Goal: Task Accomplishment & Management: Complete application form

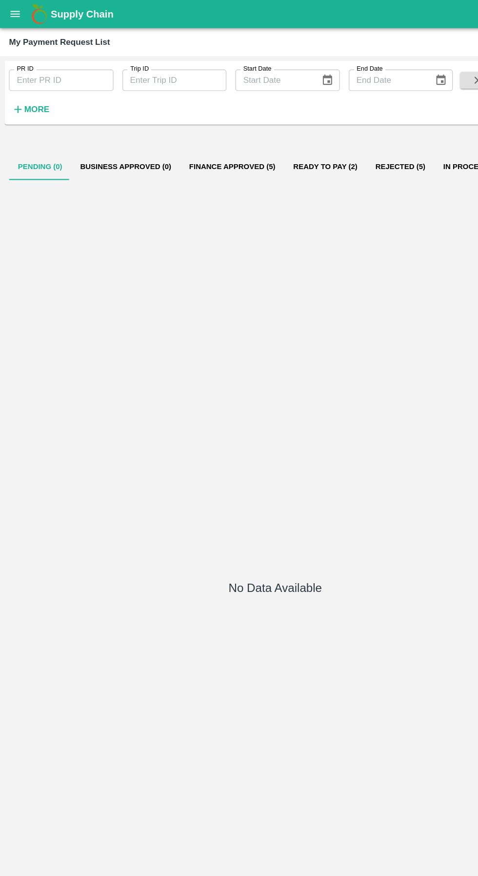
click at [19, 19] on button "open drawer" at bounding box center [13, 12] width 22 height 22
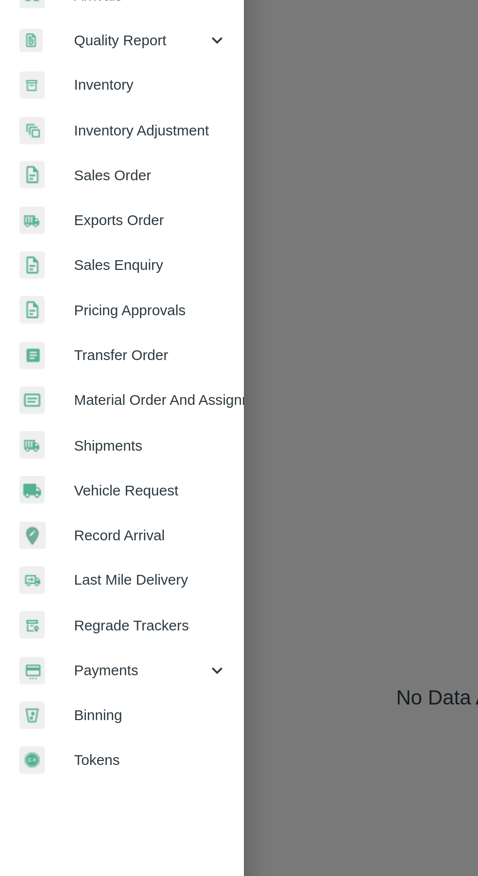
click at [89, 406] on span "Vehicle Request" at bounding box center [75, 407] width 77 height 11
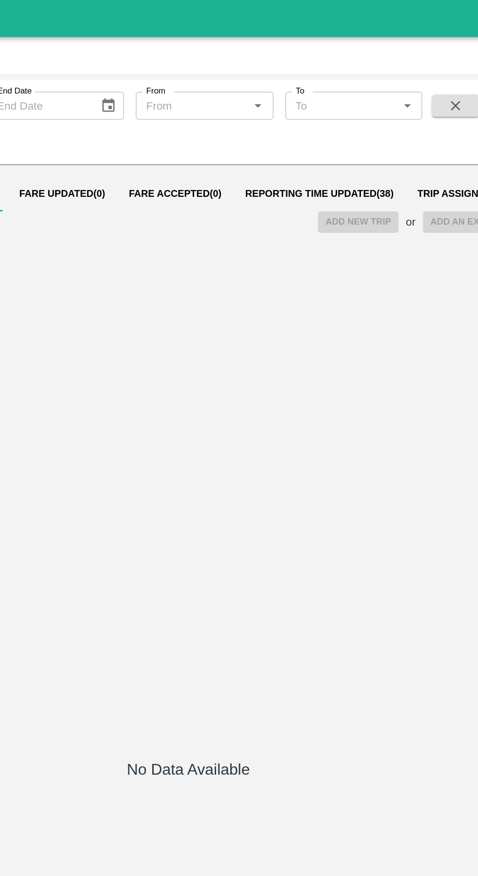
click at [318, 128] on span "Reporting Time Updated ( 38 )" at bounding box center [325, 128] width 98 height 8
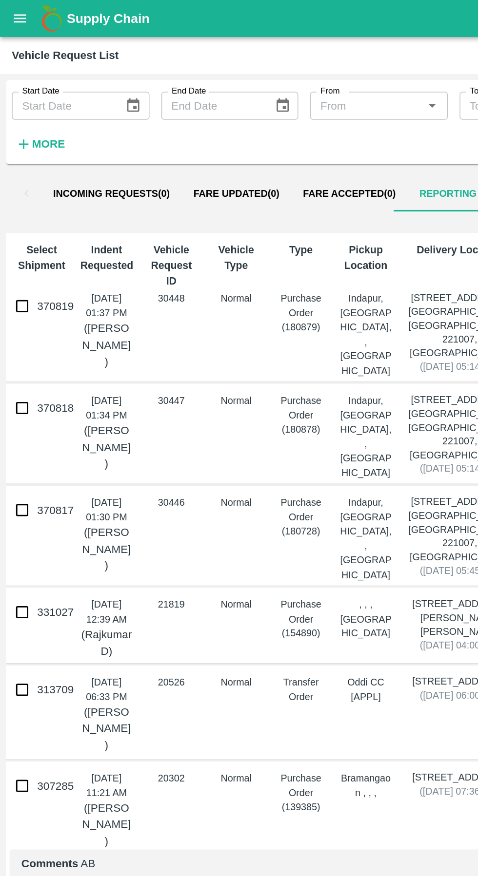
click at [21, 334] on input "370817" at bounding box center [14, 335] width 19 height 19
checkbox input "true"
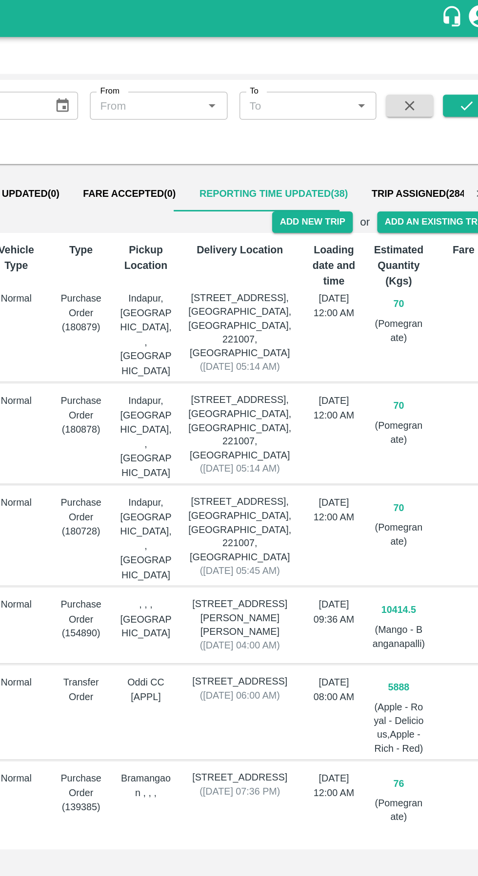
click at [342, 152] on button "Add New Trip" at bounding box center [350, 146] width 53 height 14
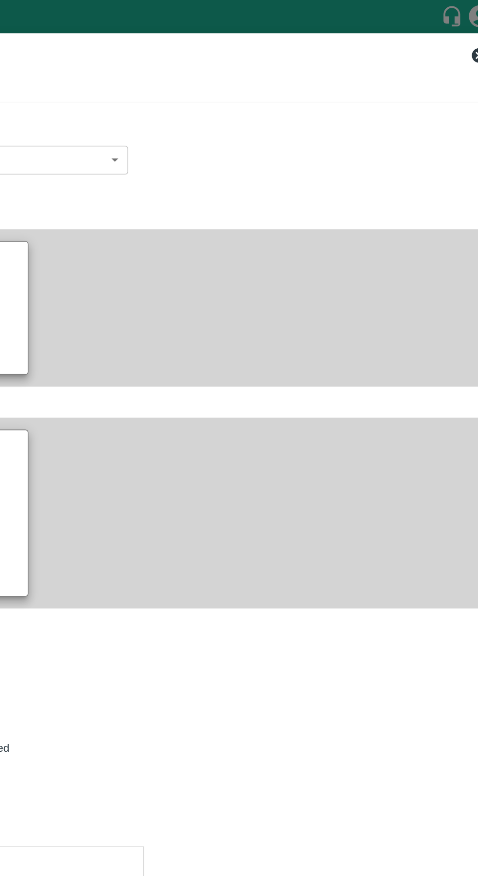
type input "70"
type input "Normal"
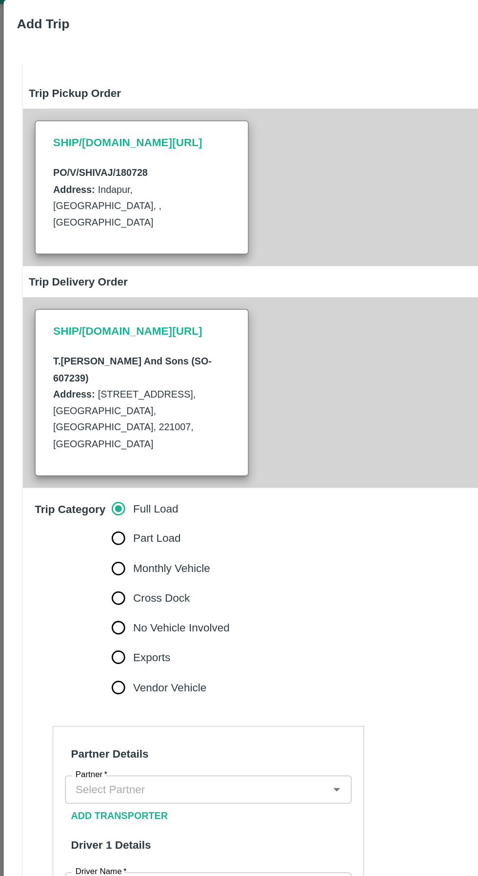
scroll to position [61, 0]
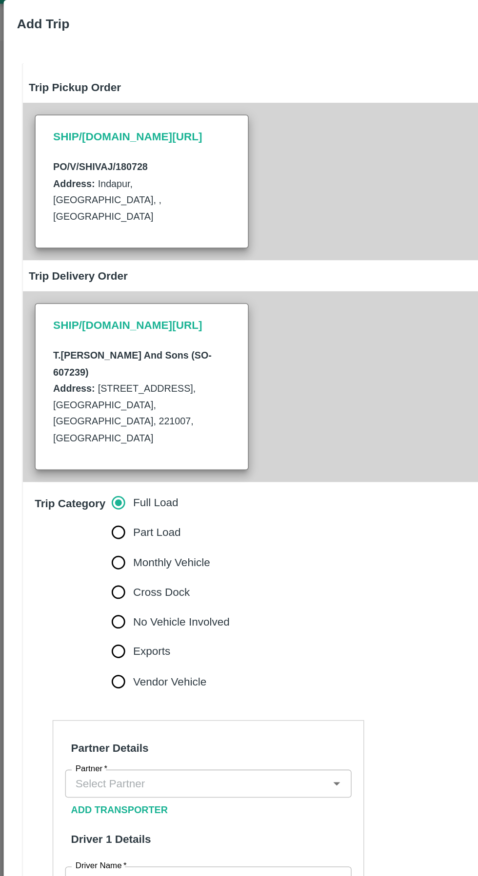
click at [82, 383] on input "Monthly Vehicle" at bounding box center [77, 392] width 19 height 19
radio input "true"
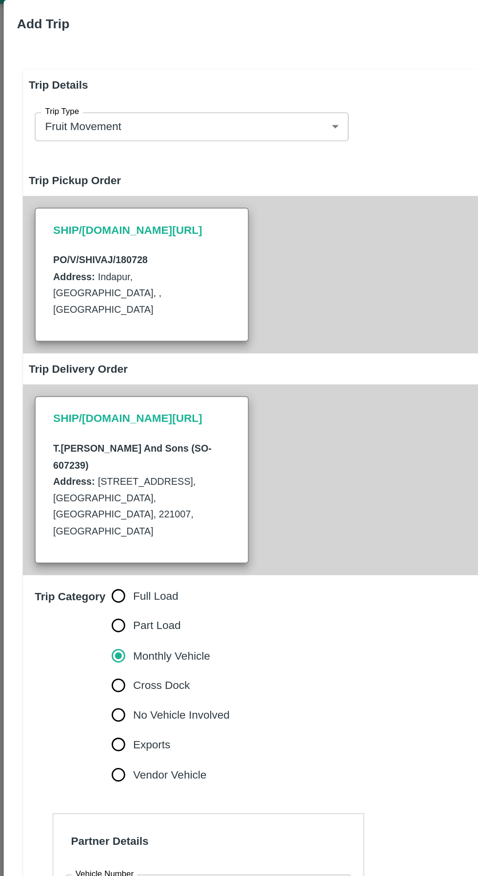
scroll to position [0, 0]
click at [76, 444] on input "Monthly Vehicle" at bounding box center [77, 453] width 19 height 19
click at [80, 424] on input "Part Load" at bounding box center [77, 433] width 19 height 19
radio input "true"
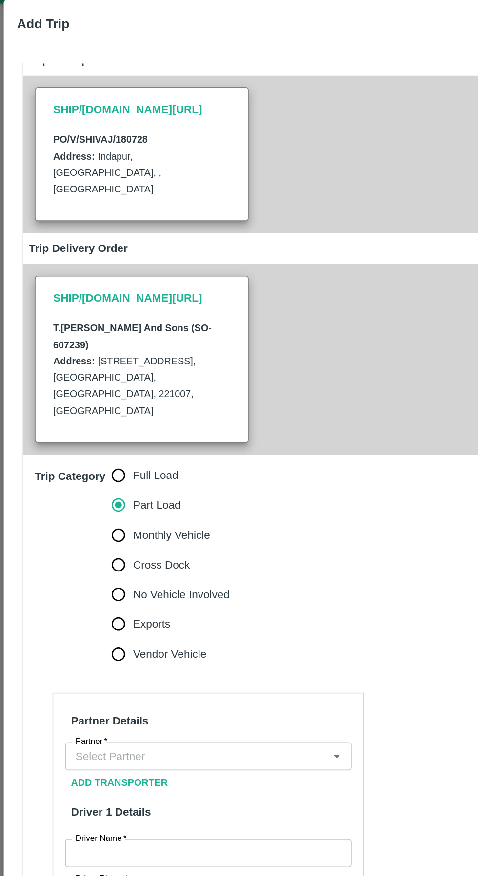
scroll to position [104, 0]
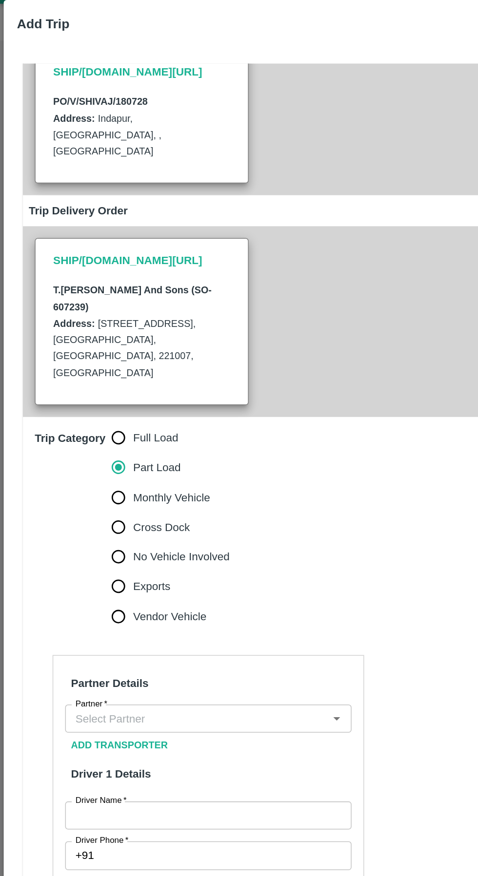
click at [162, 489] on input "Partner   *" at bounding box center [129, 495] width 167 height 13
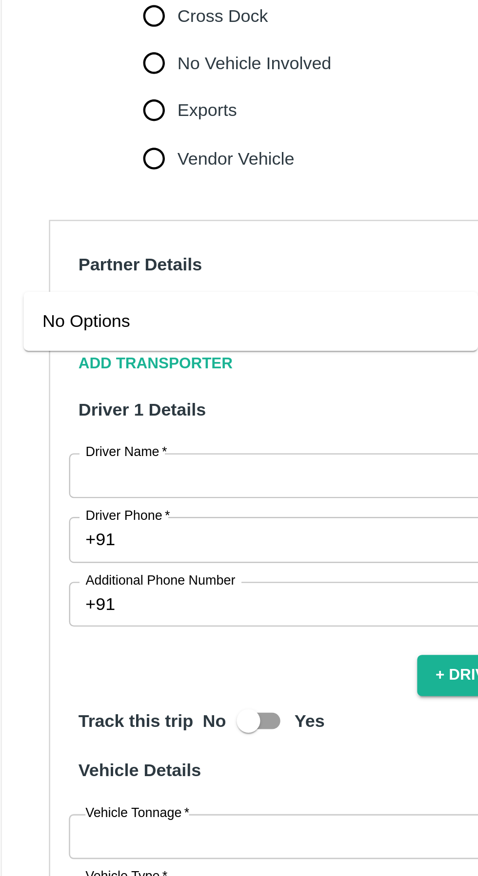
type input "a"
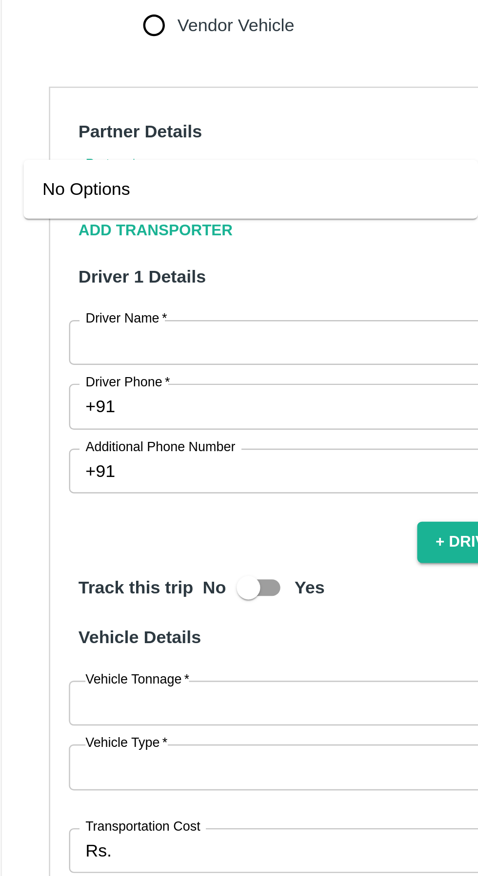
scroll to position [161, 0]
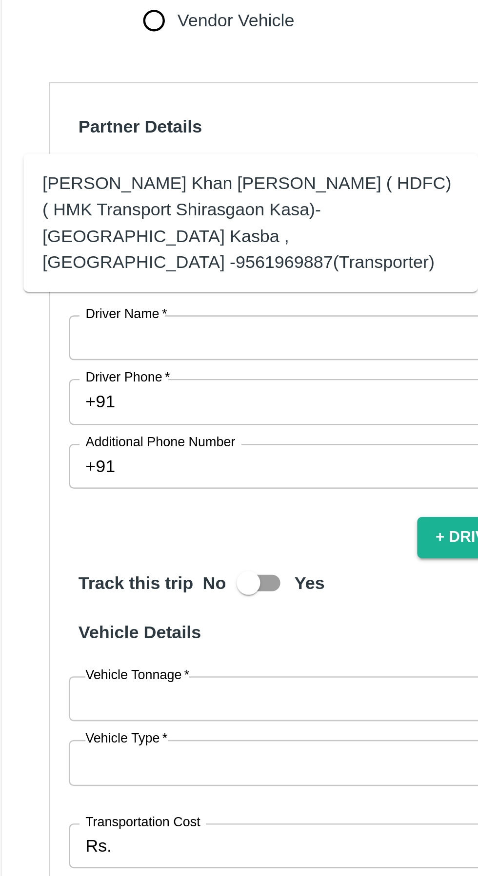
click at [157, 450] on div "[PERSON_NAME] Khan [PERSON_NAME] ( HDFC) ( HMK Transport Shirasgaon Kasa)-[GEOG…" at bounding box center [118, 454] width 172 height 43
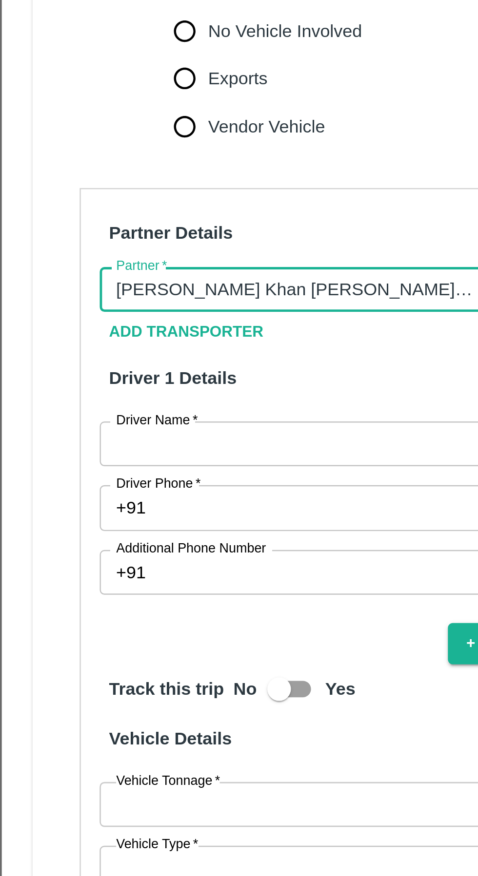
type input "[PERSON_NAME] Khan [PERSON_NAME] ( HDFC) ( HMK Transport Shirasgaon Kasa)-[GEOG…"
click at [103, 493] on input "Driver Name   *" at bounding box center [137, 502] width 189 height 19
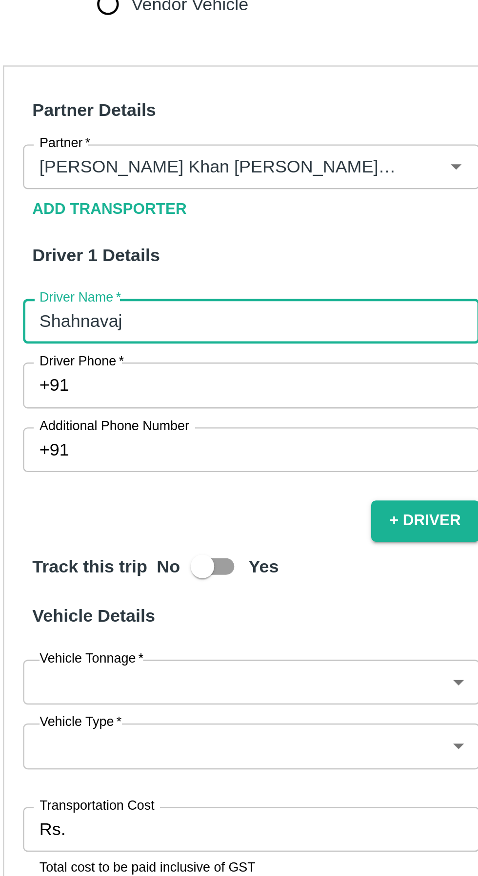
type input "Shahnavaj"
click at [122, 519] on input "Driver Phone   *" at bounding box center [149, 528] width 166 height 19
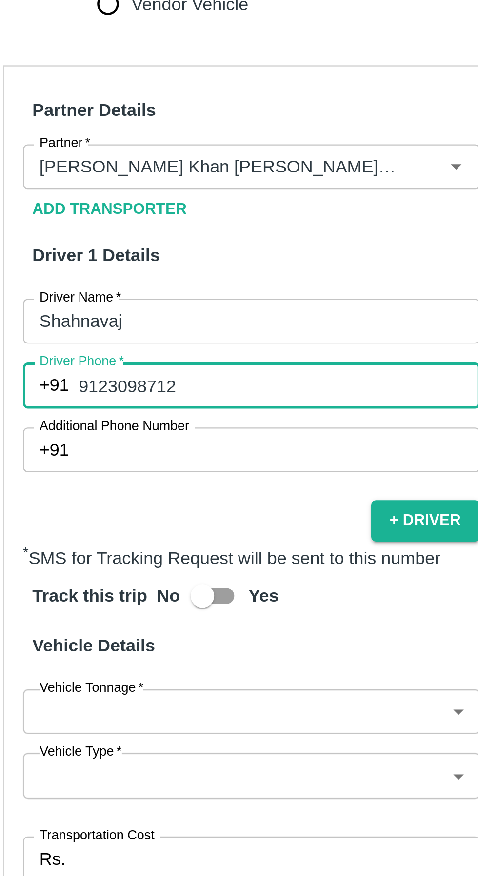
scroll to position [180, 0]
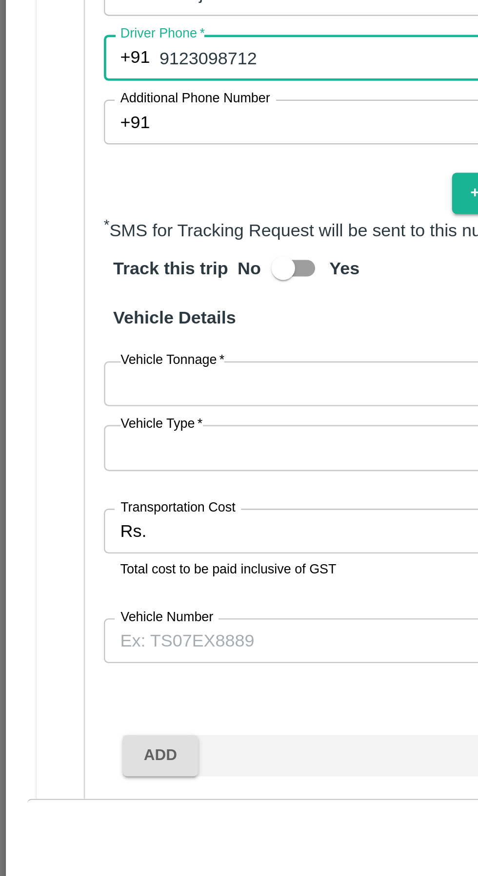
type input "9123098712"
click at [135, 626] on body "Supply Chain Vehicle Request List Start Date Start Date End Date End Date From …" at bounding box center [239, 438] width 478 height 876
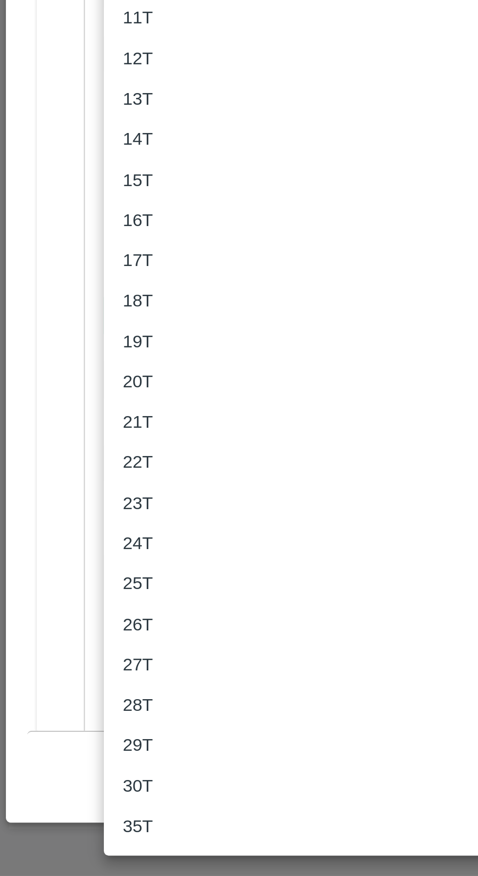
scroll to position [0, 0]
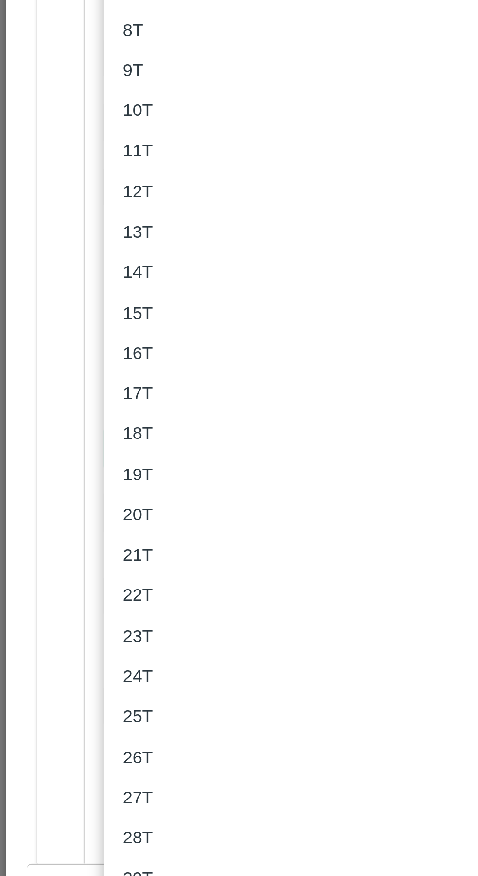
click at [67, 638] on div "18T" at bounding box center [60, 638] width 18 height 11
type input "18000"
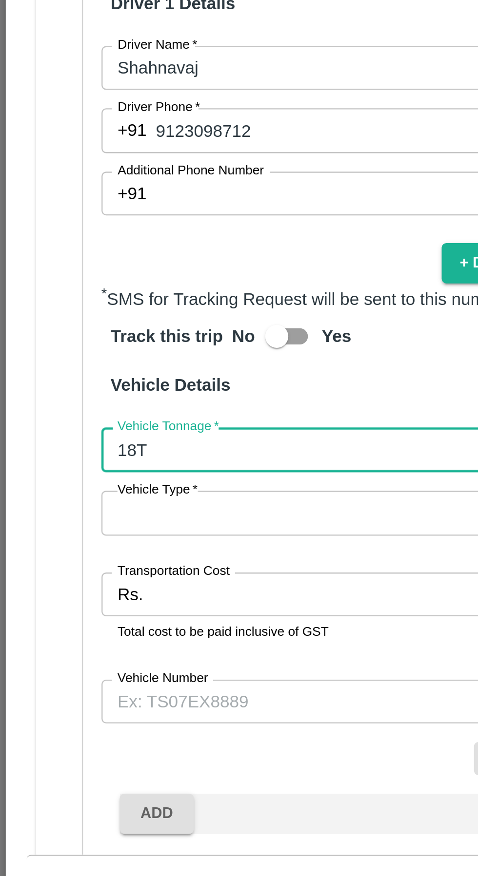
click at [124, 646] on body "Supply Chain Vehicle Request List Start Date Start Date End Date End Date From …" at bounding box center [239, 438] width 478 height 876
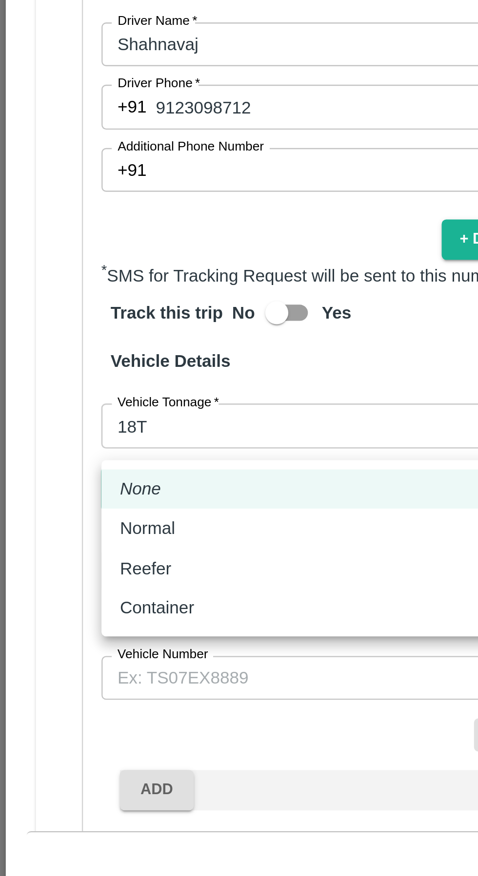
click at [79, 688] on div "Normal" at bounding box center [65, 688] width 28 height 11
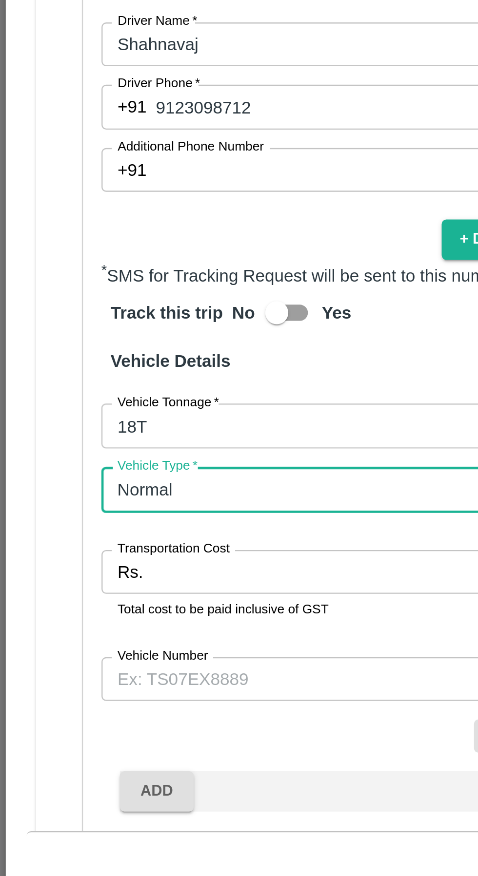
type input "Normal"
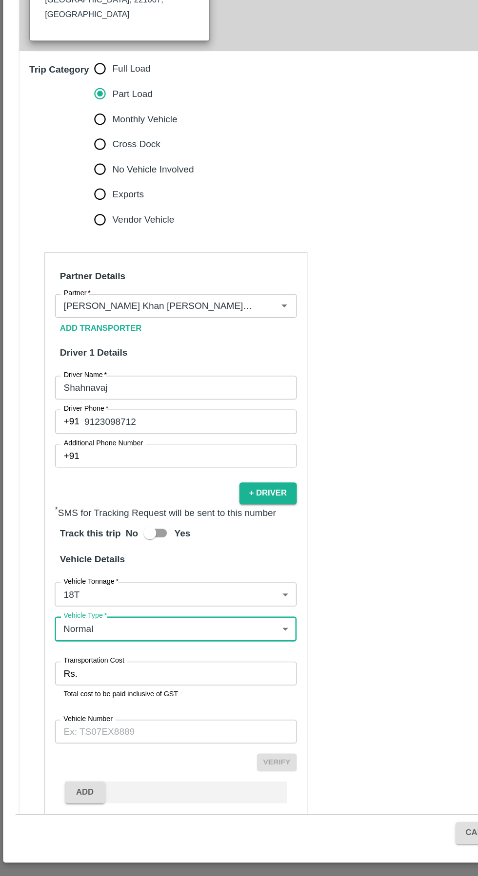
scroll to position [181, 0]
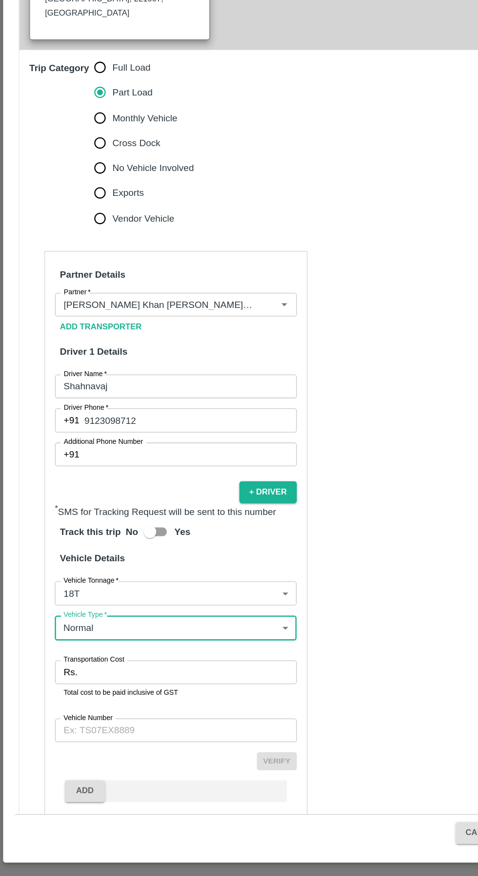
click at [130, 696] on input "Transportation Cost" at bounding box center [147, 705] width 167 height 19
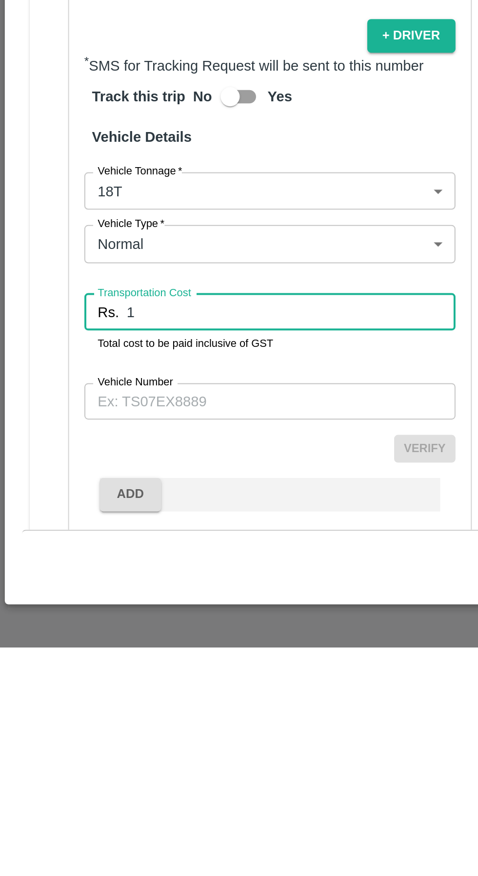
type input "1"
click at [145, 742] on input "Vehicle Number" at bounding box center [137, 751] width 189 height 19
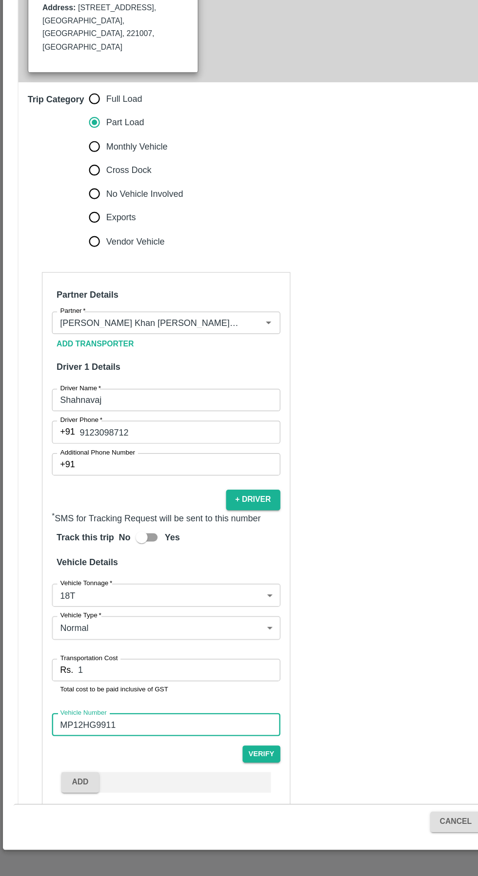
scroll to position [179, 0]
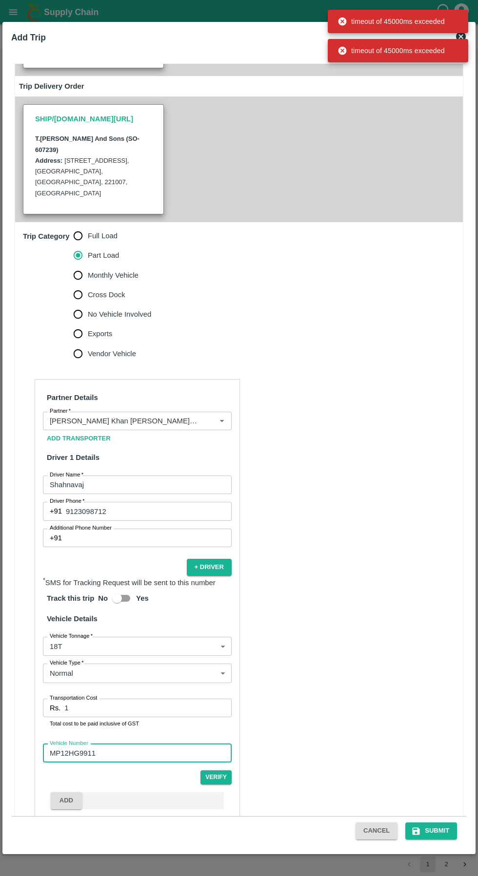
type input "MP12HG9911"
click at [438, 831] on button "Submit" at bounding box center [431, 831] width 52 height 17
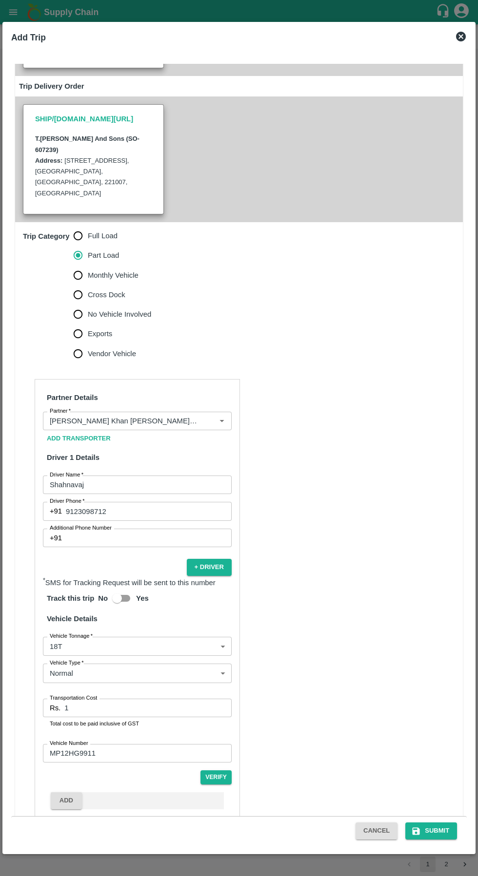
scroll to position [181, 0]
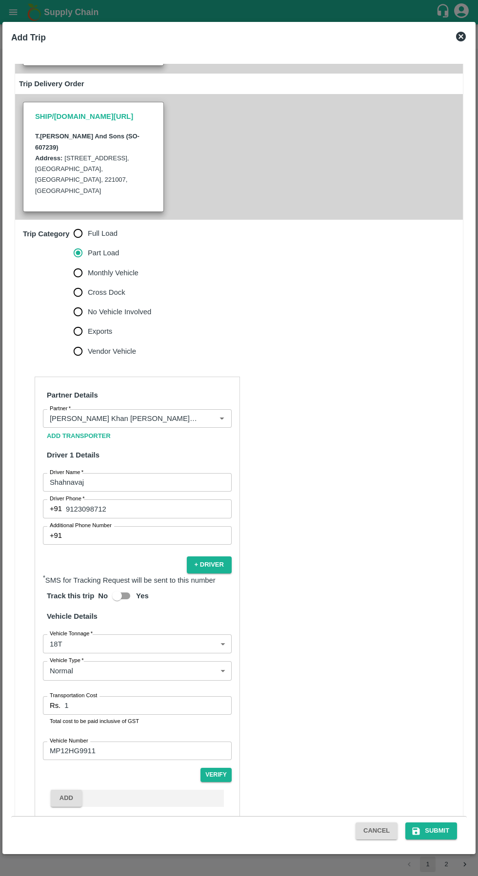
click at [441, 826] on button "Submit" at bounding box center [431, 831] width 52 height 17
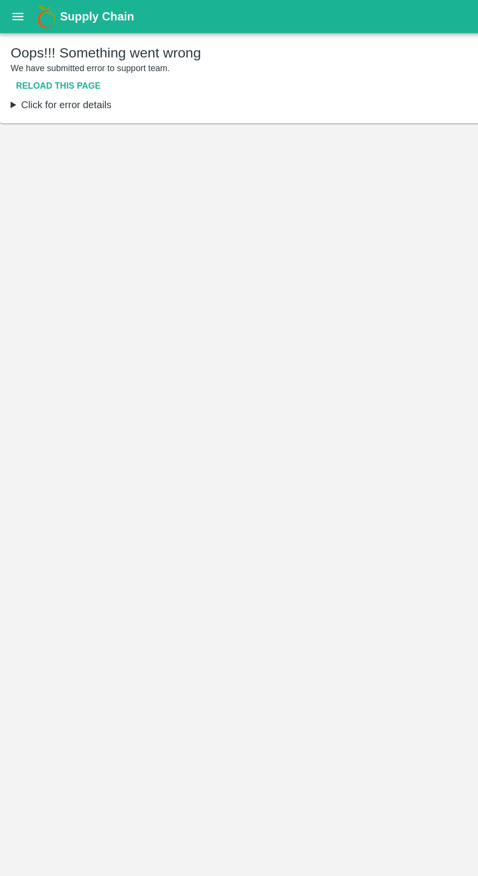
click at [12, 10] on icon "open drawer" at bounding box center [13, 11] width 8 height 5
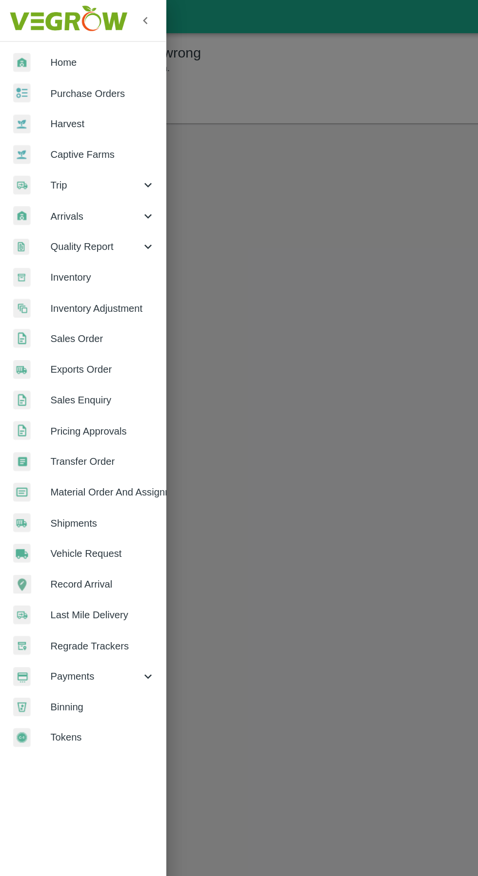
click at [45, 138] on span "Trip" at bounding box center [70, 136] width 66 height 11
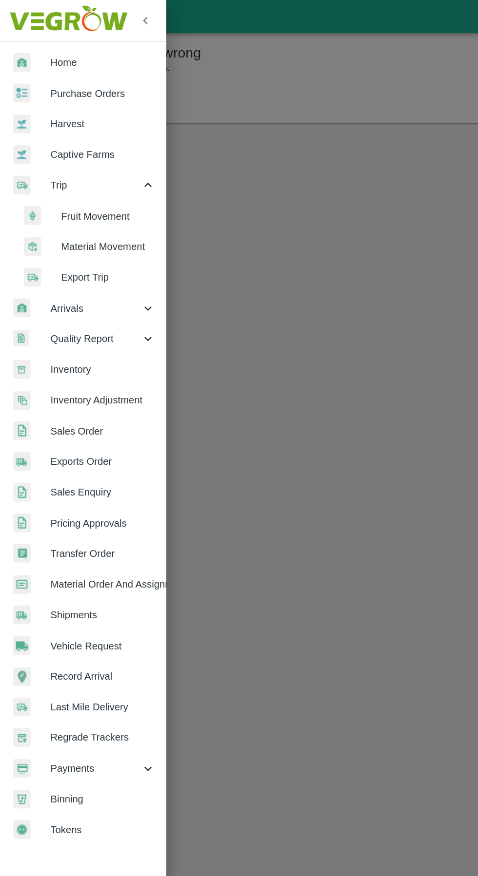
click at [64, 160] on span "Fruit Movement" at bounding box center [79, 158] width 69 height 11
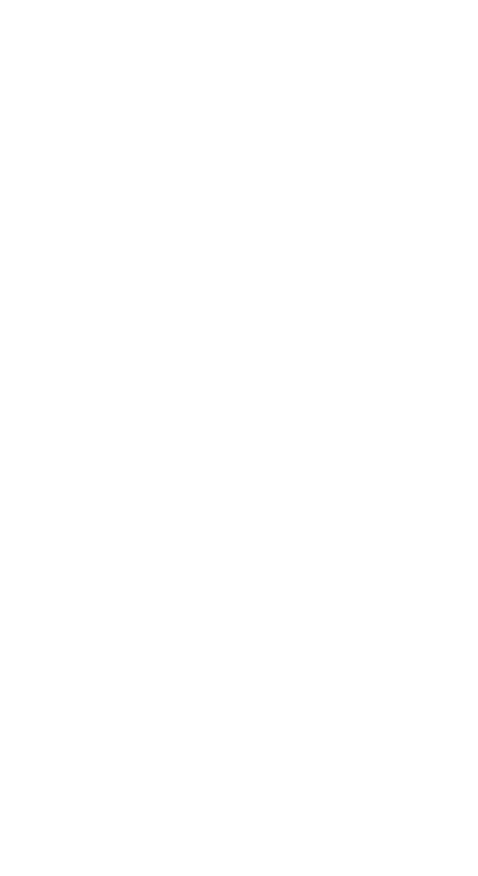
click at [312, 4] on html at bounding box center [239, 2] width 478 height 4
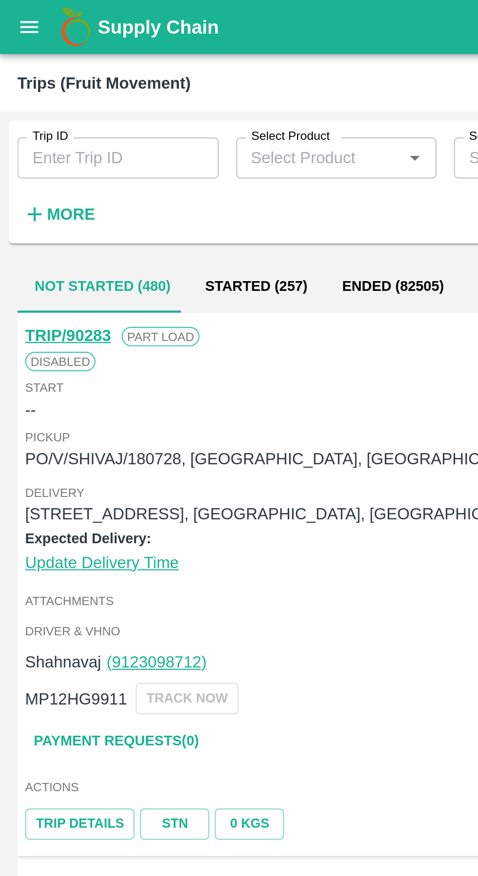
click at [10, 13] on icon "open drawer" at bounding box center [13, 12] width 11 height 11
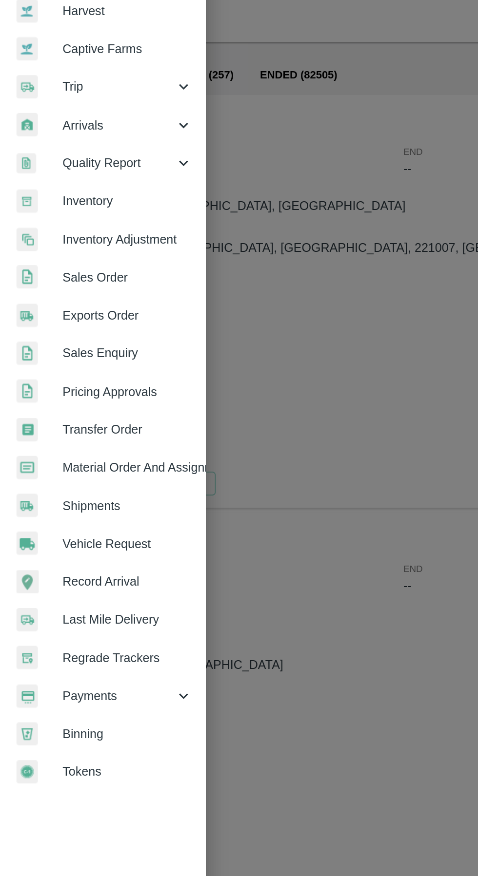
click at [47, 405] on span "Vehicle Request" at bounding box center [75, 407] width 77 height 11
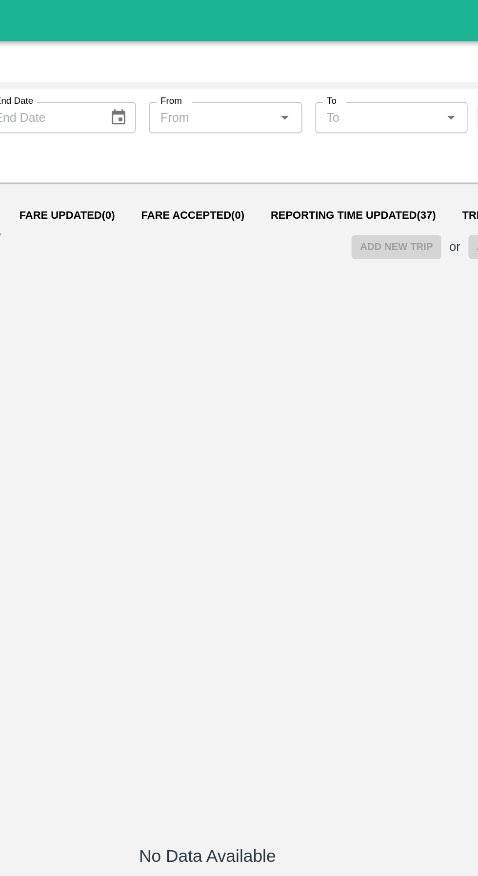
click at [307, 128] on span "Reporting Time Updated ( 37 )" at bounding box center [325, 128] width 98 height 8
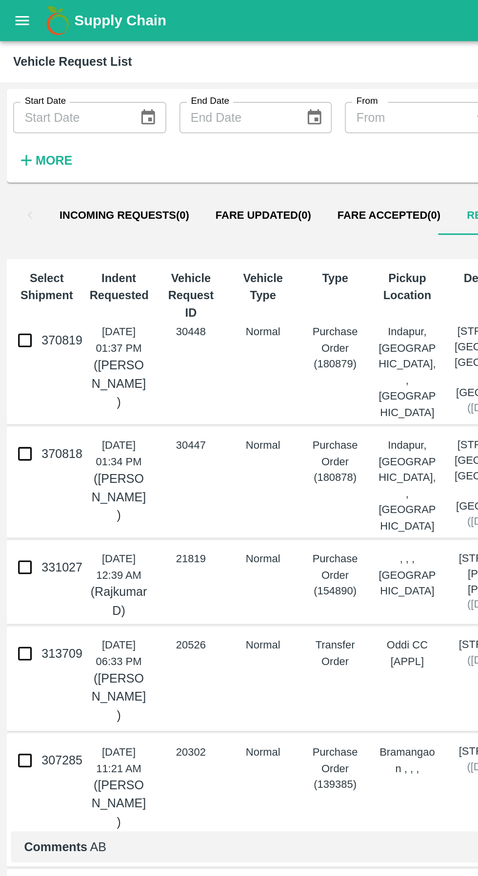
click at [24, 275] on input "370818" at bounding box center [14, 268] width 19 height 19
checkbox input "true"
click at [19, 208] on input "370819" at bounding box center [14, 201] width 19 height 19
checkbox input "true"
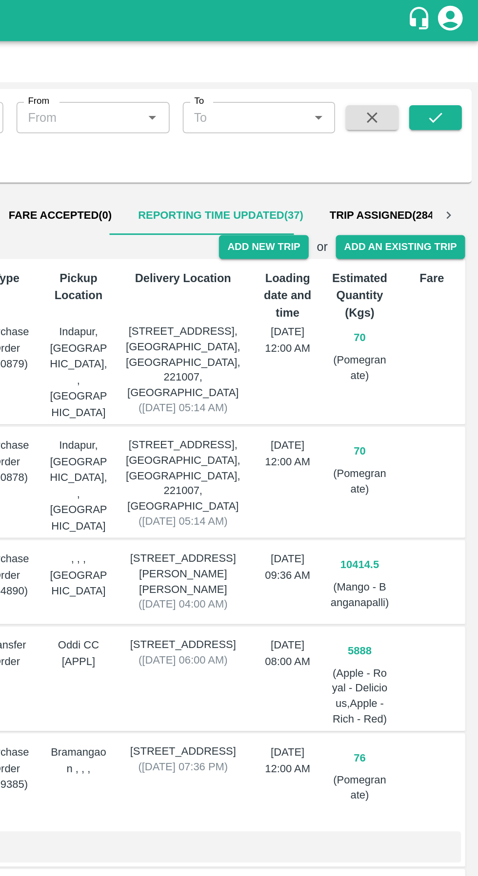
click at [347, 148] on button "Add New Trip" at bounding box center [350, 146] width 53 height 14
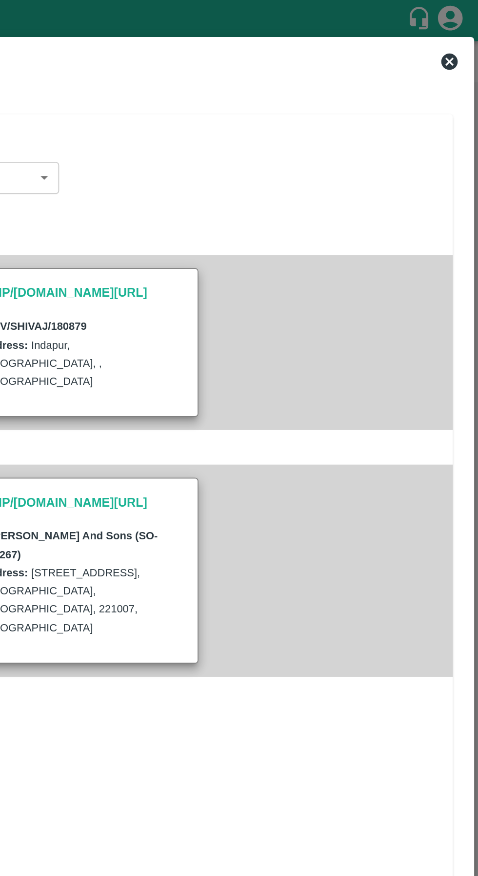
type input "70"
type input "Normal"
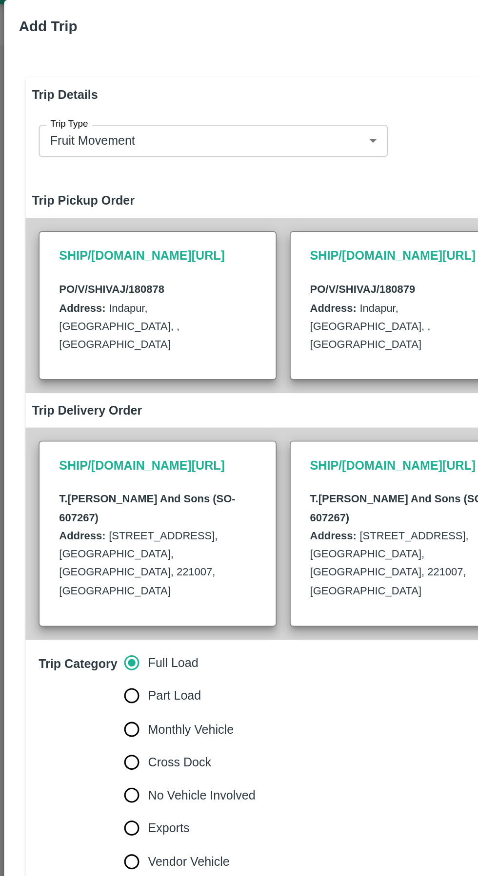
click at [69, 424] on input "Part Load" at bounding box center [77, 433] width 19 height 19
radio input "true"
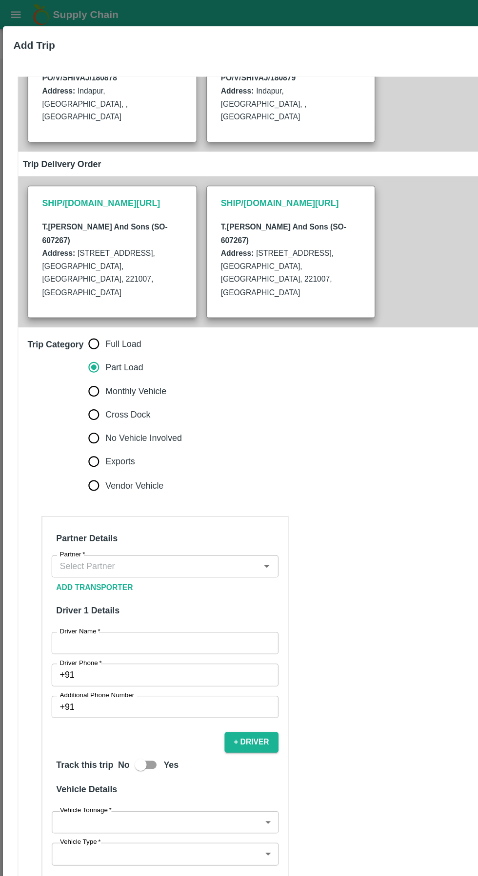
scroll to position [133, 0]
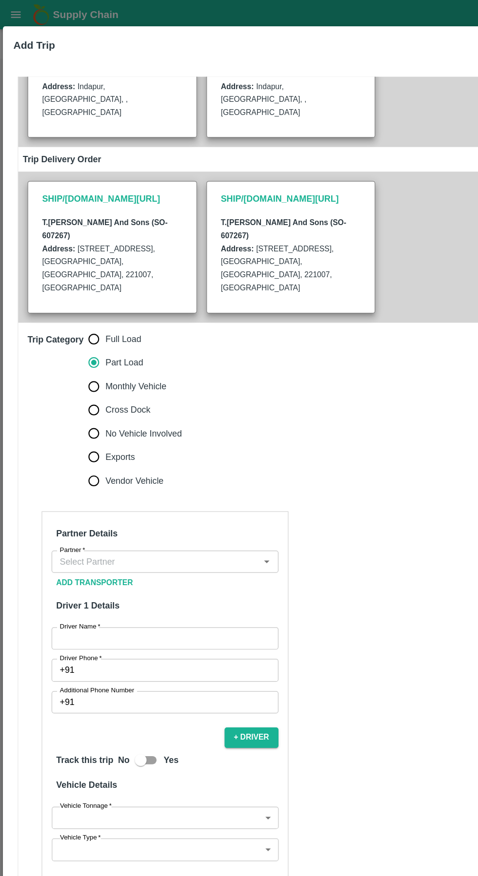
click at [153, 461] on input "Partner   *" at bounding box center [129, 467] width 167 height 13
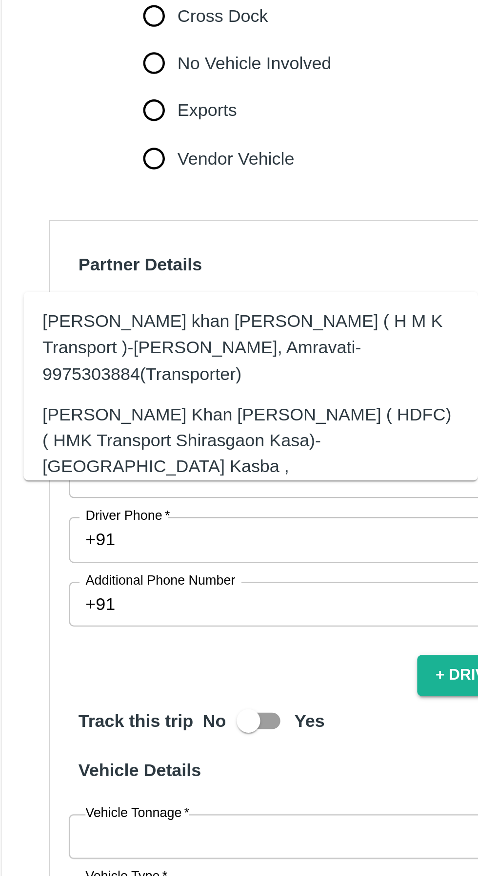
click at [167, 502] on div "[PERSON_NAME] Khan [PERSON_NAME] ( HDFC) ( HMK Transport Shirasgaon Kasa)-[GEOG…" at bounding box center [118, 521] width 172 height 43
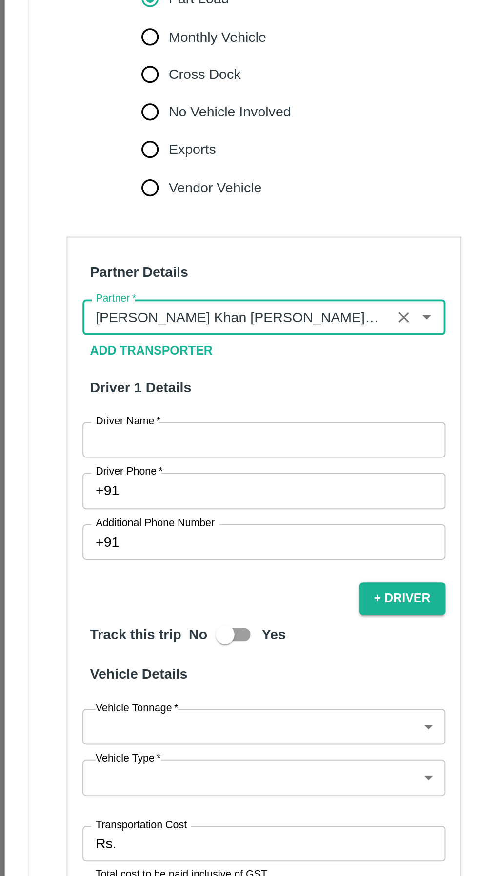
scroll to position [132, 0]
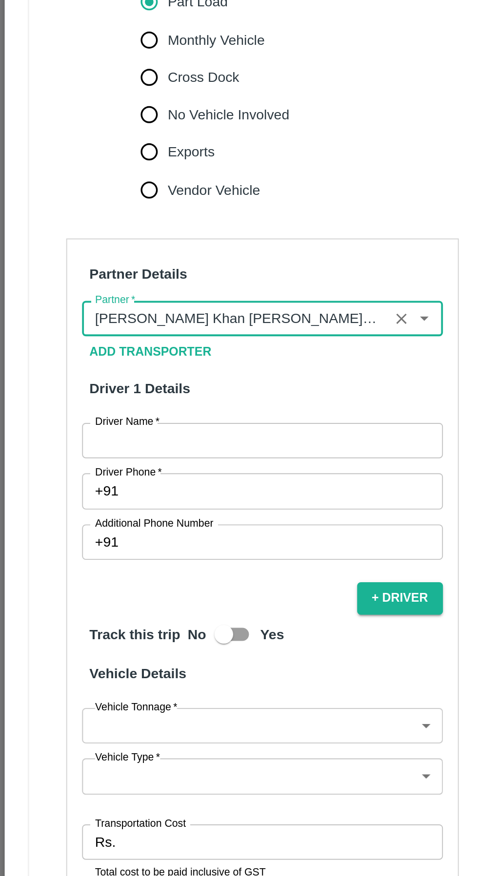
type input "[PERSON_NAME] Khan [PERSON_NAME] ( HDFC) ( HMK Transport Shirasgaon Kasa)-[GEOG…"
click at [145, 522] on input "Driver Name   *" at bounding box center [137, 531] width 189 height 19
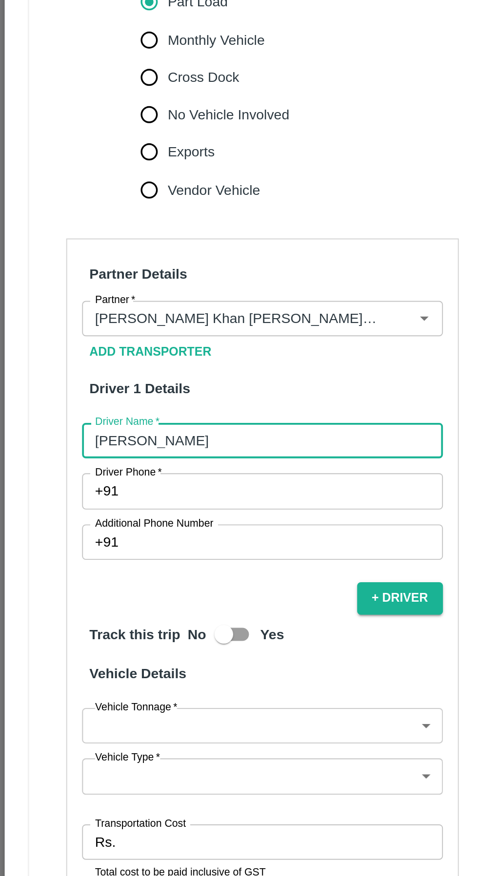
scroll to position [168, 0]
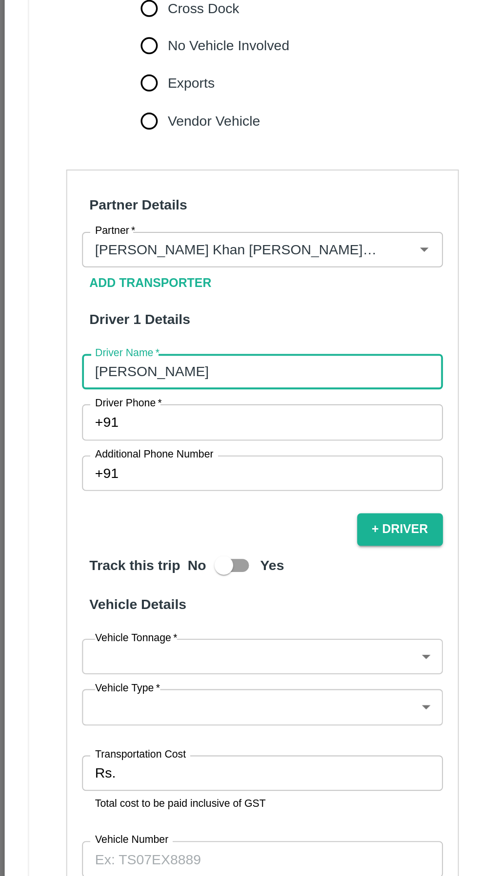
type input "[PERSON_NAME]"
click at [126, 513] on input "Driver Phone   *" at bounding box center [149, 522] width 166 height 19
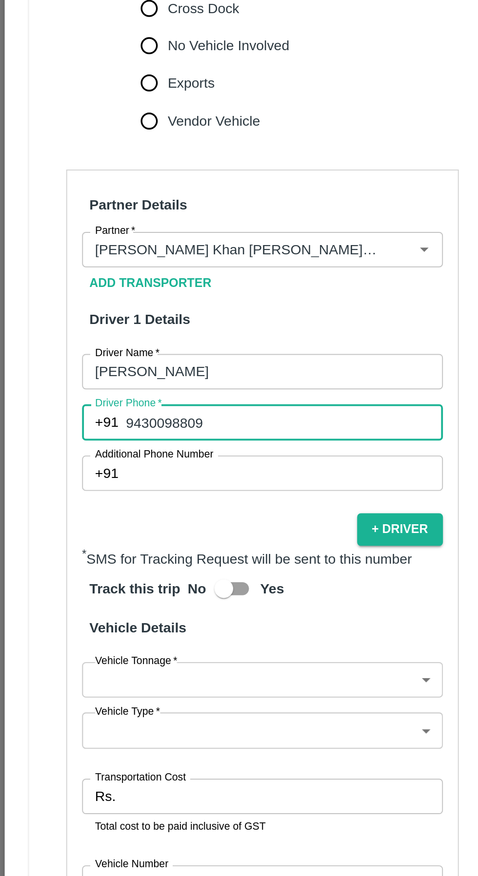
scroll to position [180, 0]
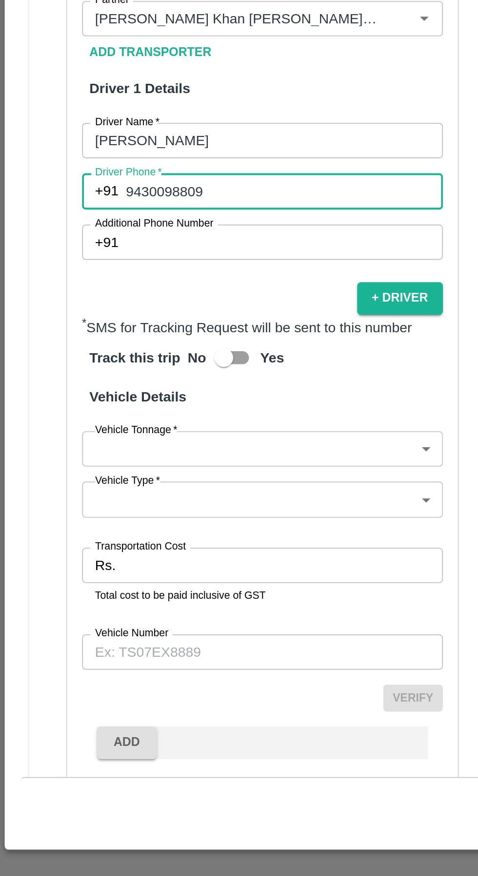
type input "9430098809"
click at [138, 626] on body "Supply Chain Vehicle Request List Start Date Start Date End Date End Date From …" at bounding box center [239, 438] width 478 height 876
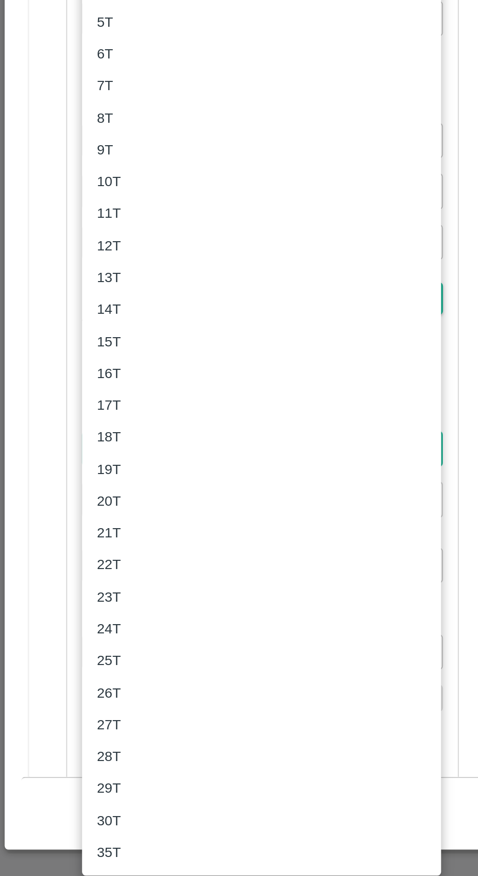
scroll to position [0, 0]
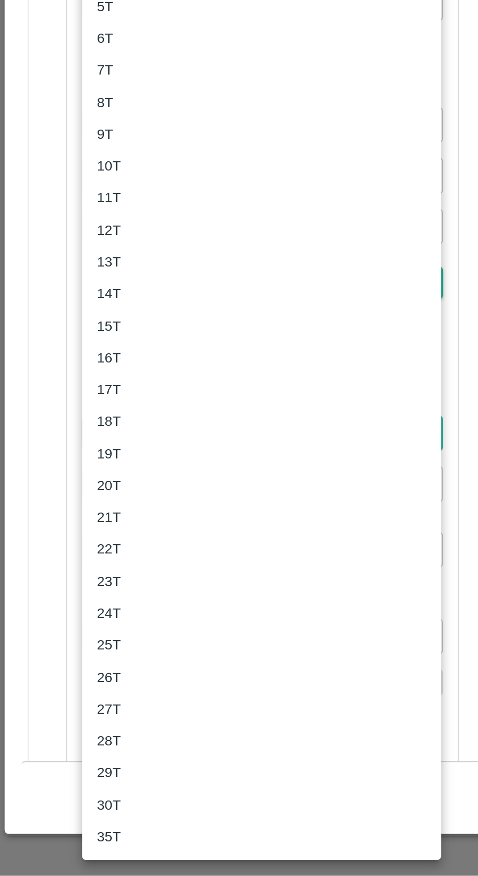
click at [84, 635] on div "18T" at bounding box center [137, 638] width 172 height 11
type input "18000"
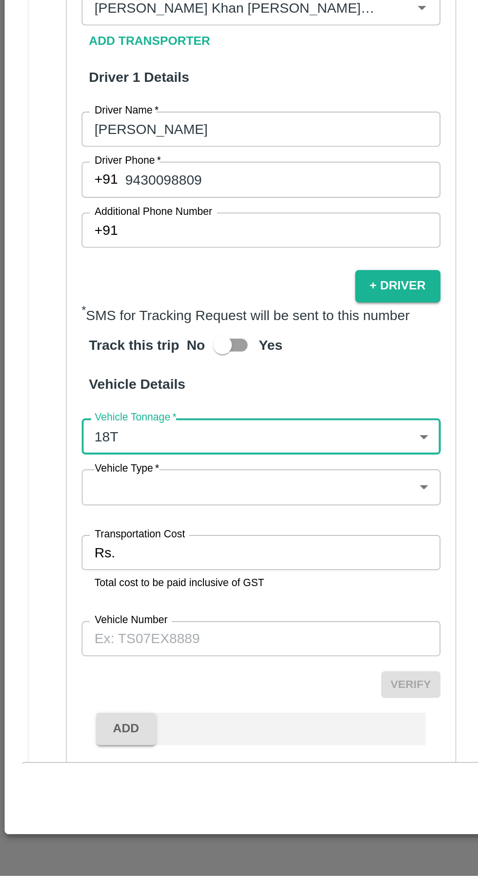
scroll to position [180, 0]
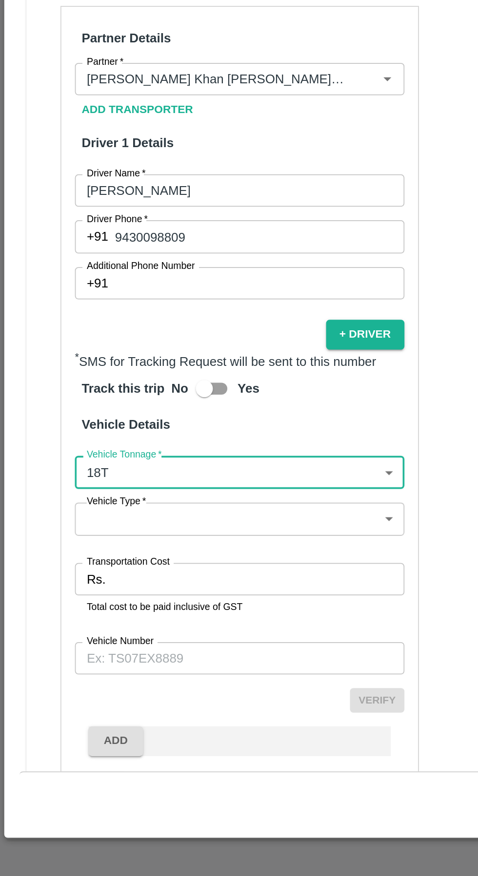
click at [145, 654] on body "Supply Chain Vehicle Request List Start Date Start Date End Date End Date From …" at bounding box center [239, 438] width 478 height 876
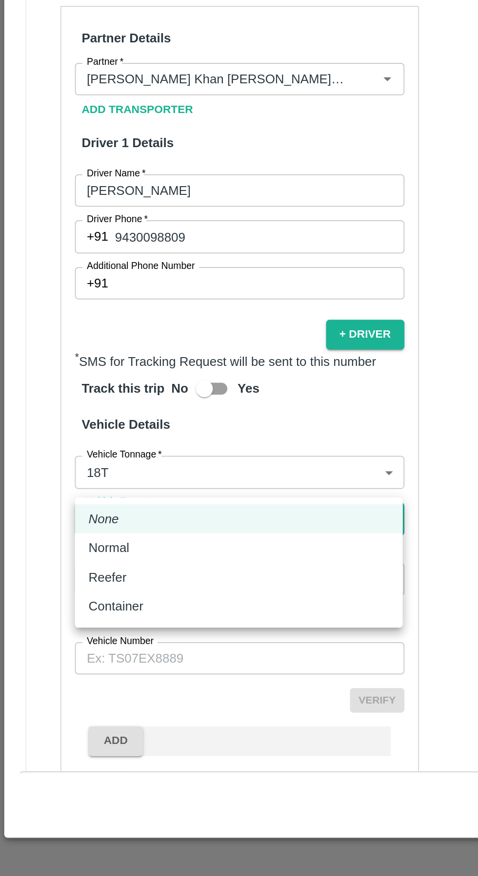
click at [112, 691] on div "Normal" at bounding box center [137, 688] width 172 height 11
type input "Normal"
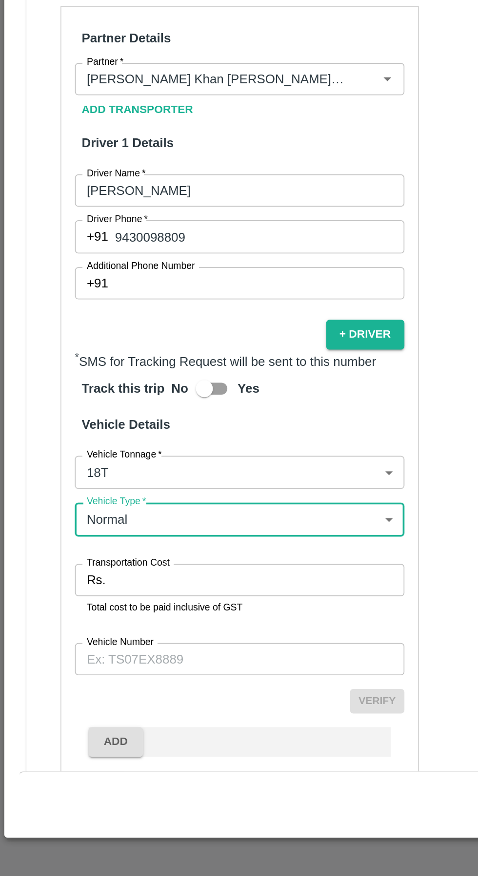
click at [129, 697] on input "Transportation Cost" at bounding box center [147, 706] width 167 height 19
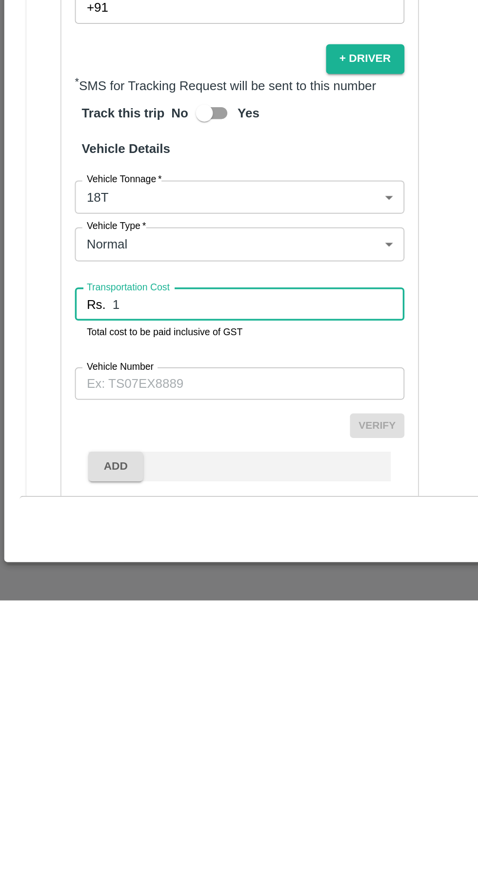
type input "1"
click at [150, 743] on input "Vehicle Number" at bounding box center [137, 752] width 189 height 19
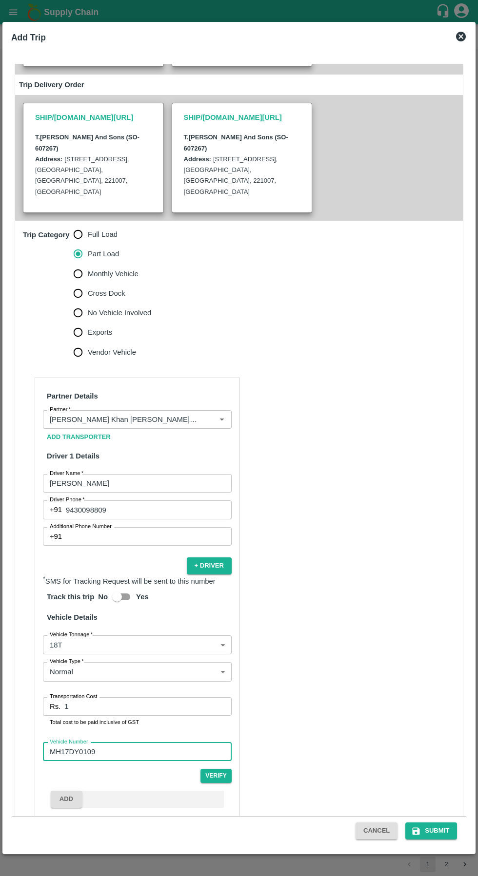
type input "MH17DY0109"
click at [437, 845] on div "Cancel Submit" at bounding box center [238, 830] width 455 height 29
click at [442, 834] on button "Submit" at bounding box center [431, 831] width 52 height 17
